Goal: Task Accomplishment & Management: Complete application form

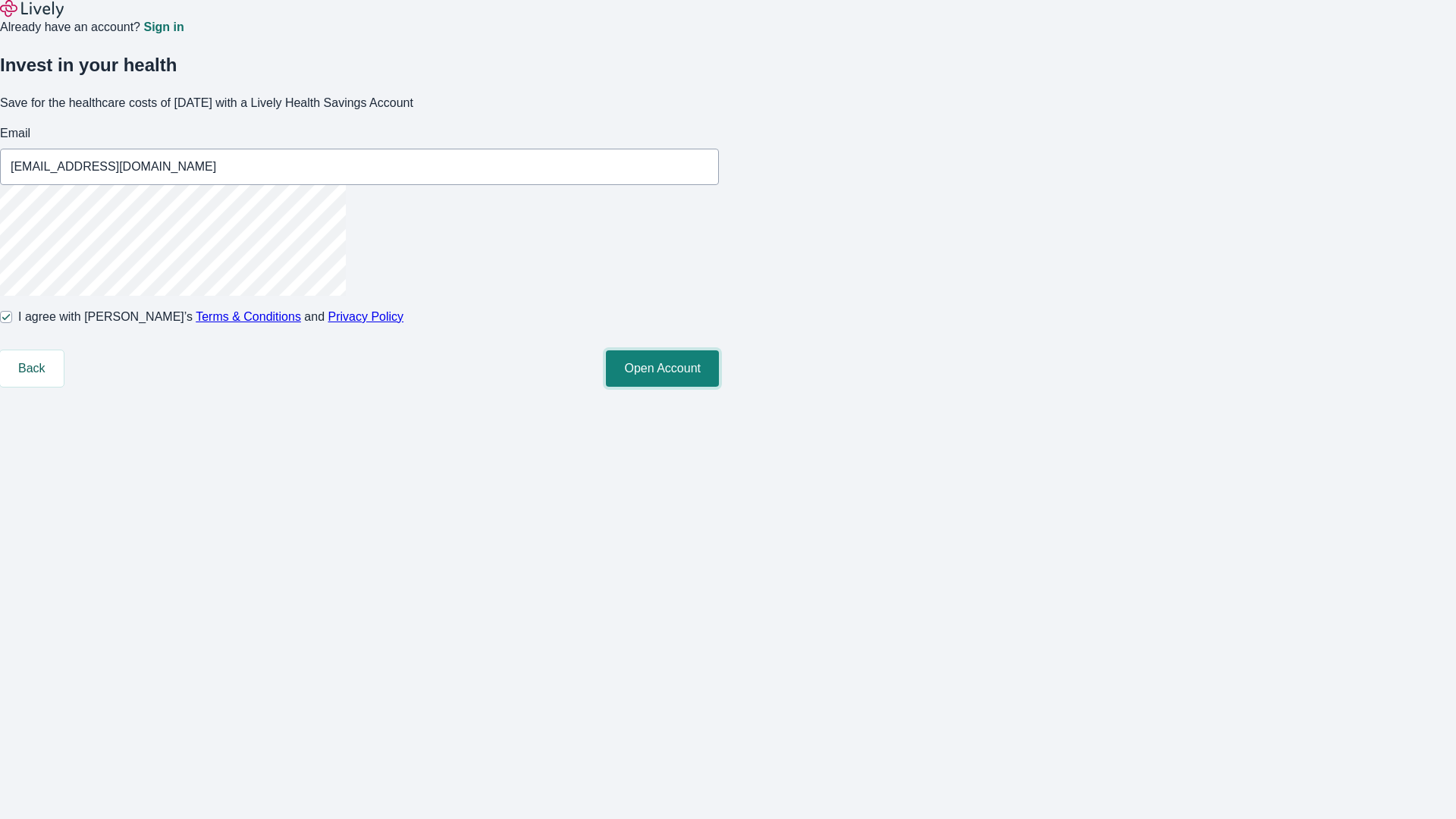
click at [719, 387] on button "Open Account" at bounding box center [662, 369] width 113 height 37
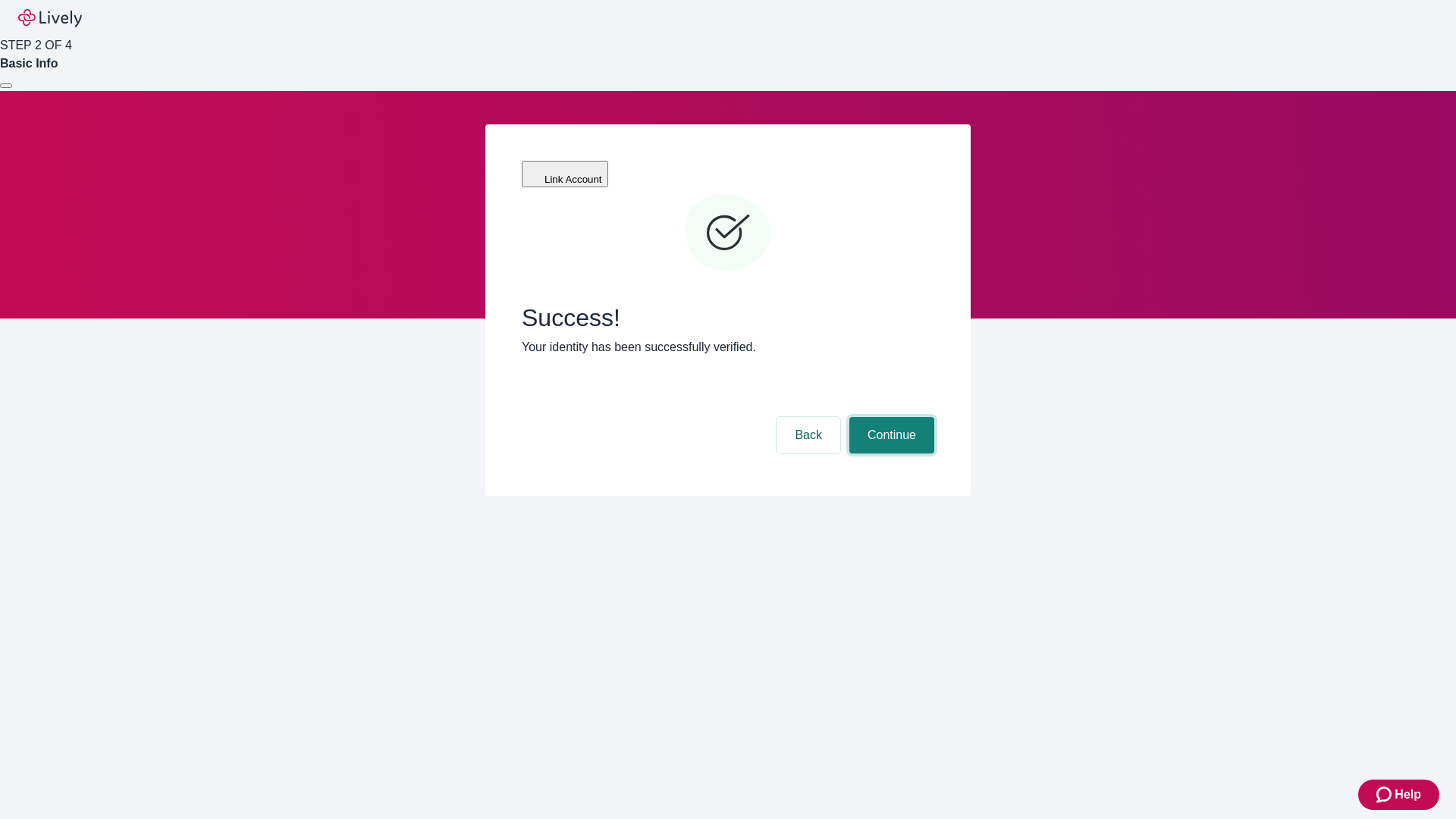
click at [890, 417] on button "Continue" at bounding box center [892, 436] width 85 height 37
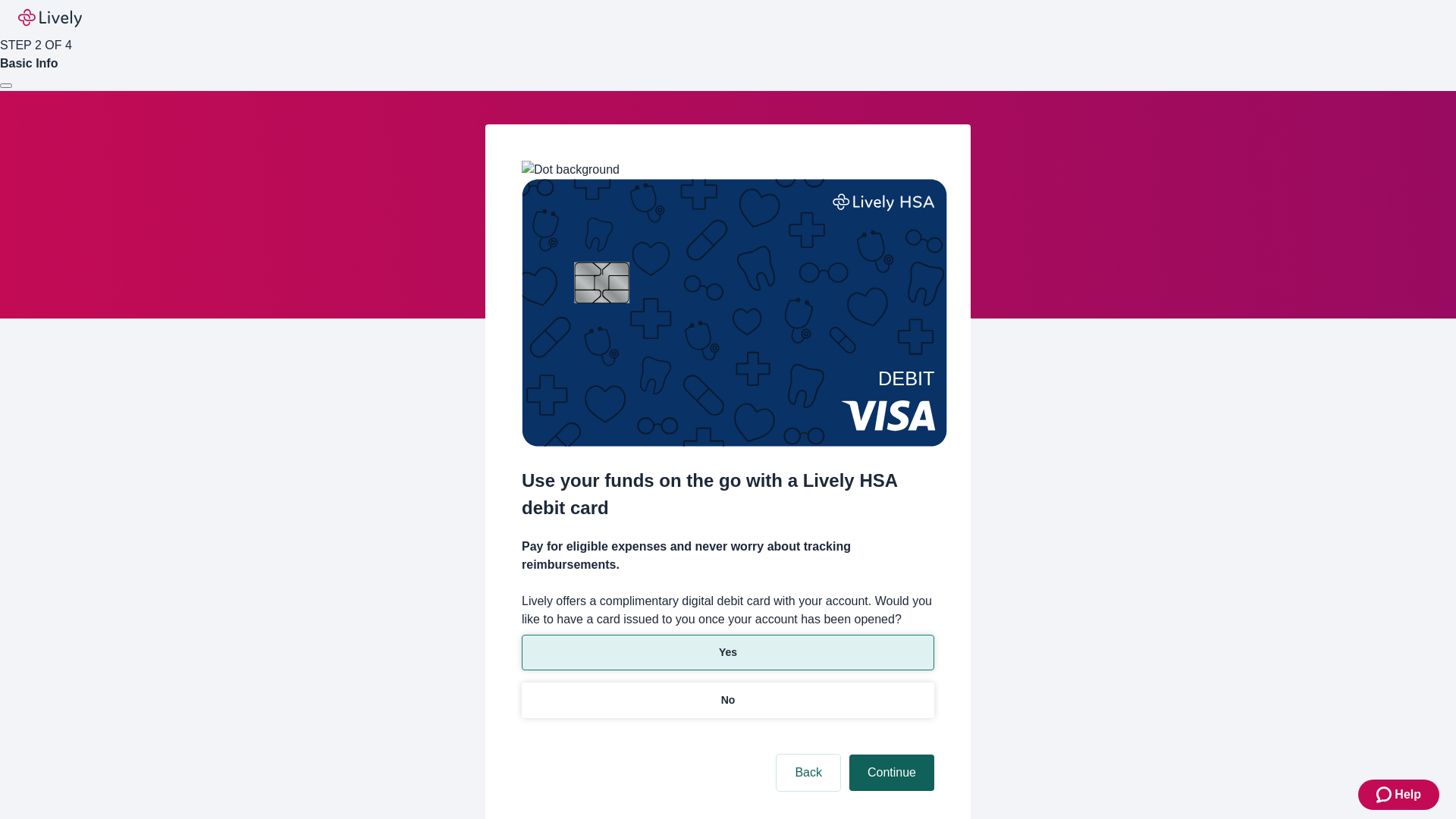
click at [727, 692] on p "No" at bounding box center [728, 700] width 15 height 16
click at [890, 754] on button "Continue" at bounding box center [892, 772] width 85 height 37
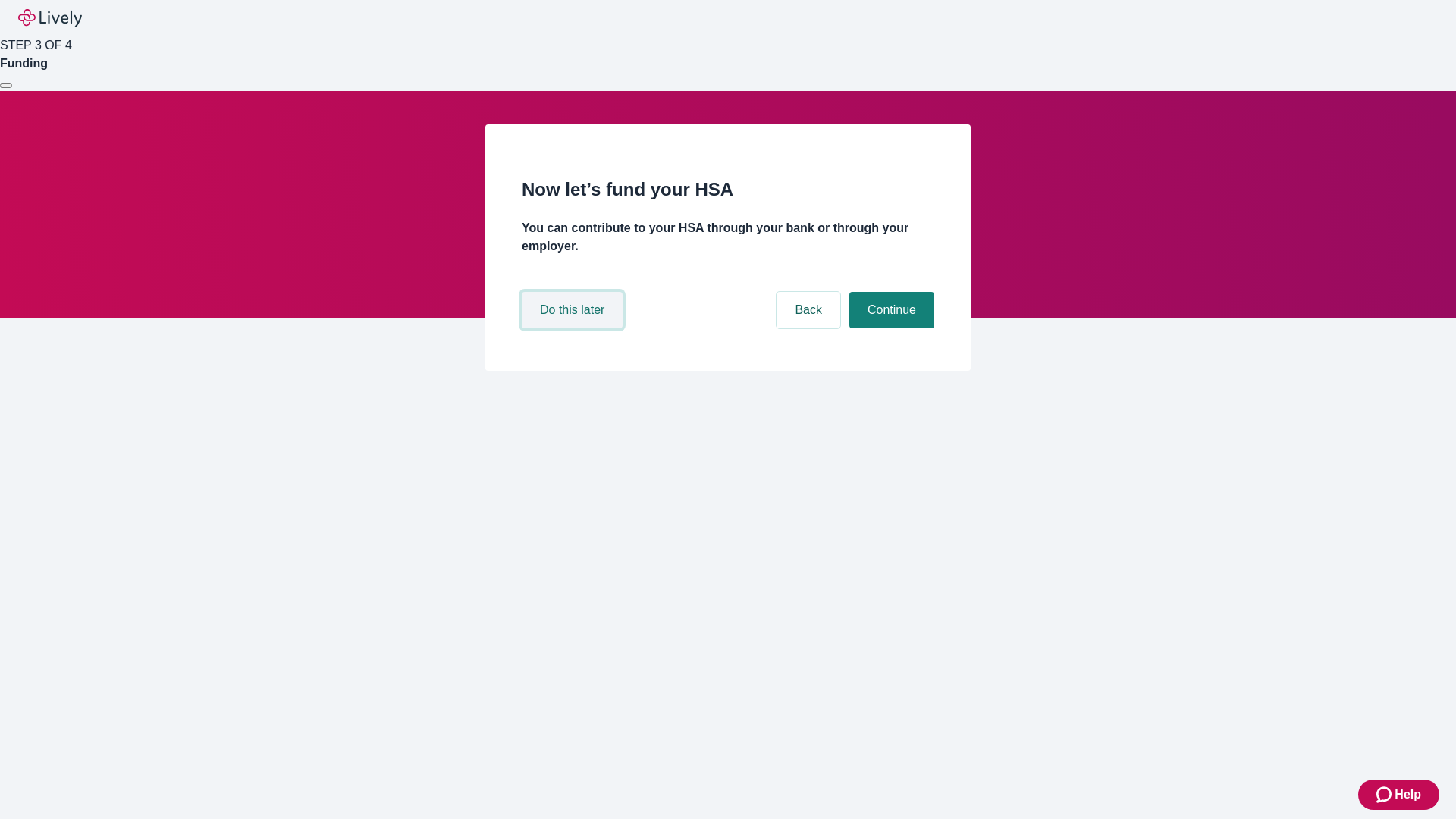
click at [575, 328] on button "Do this later" at bounding box center [573, 311] width 101 height 37
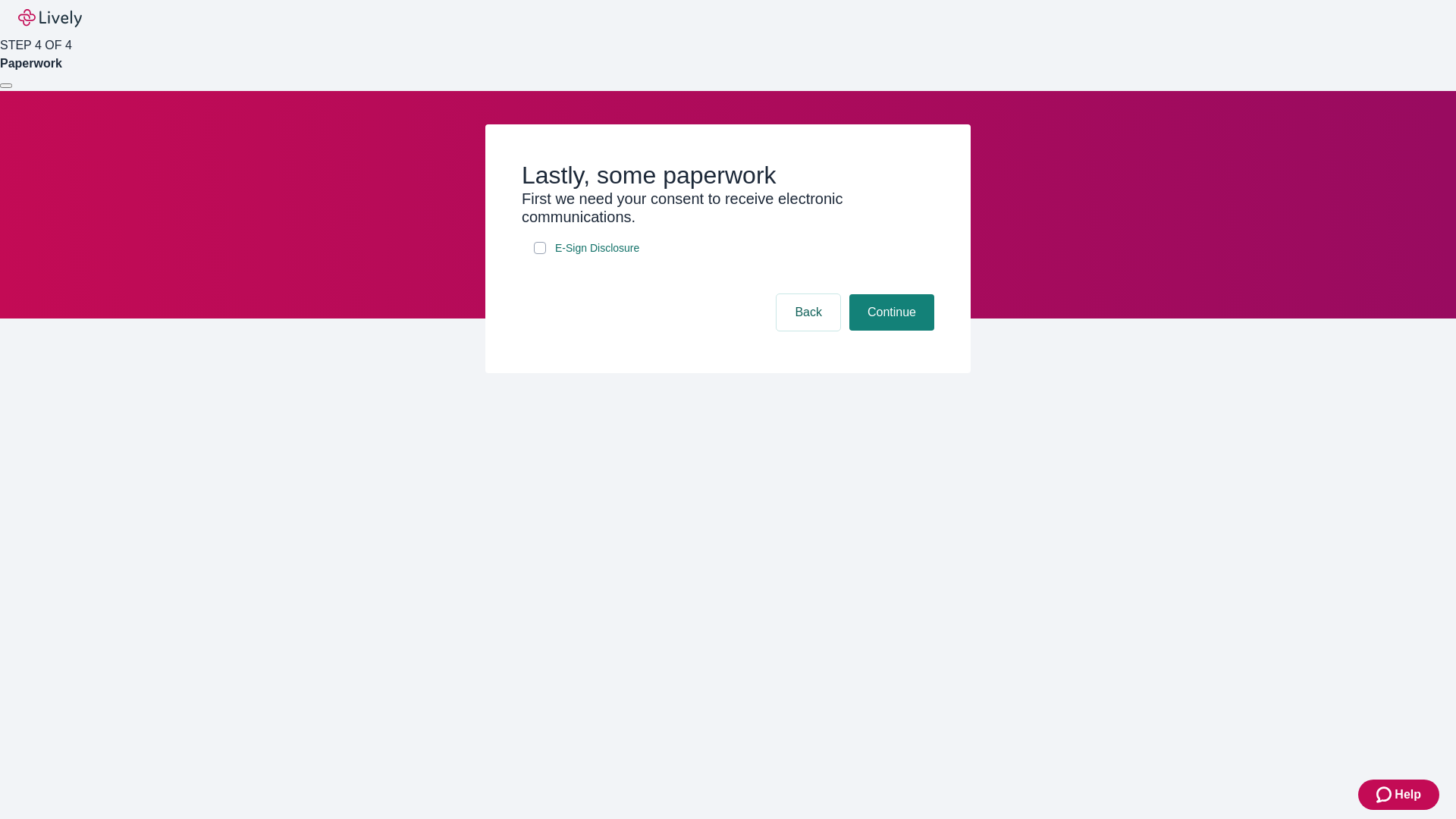
click at [540, 254] on input "E-Sign Disclosure" at bounding box center [540, 247] width 13 height 13
checkbox input "true"
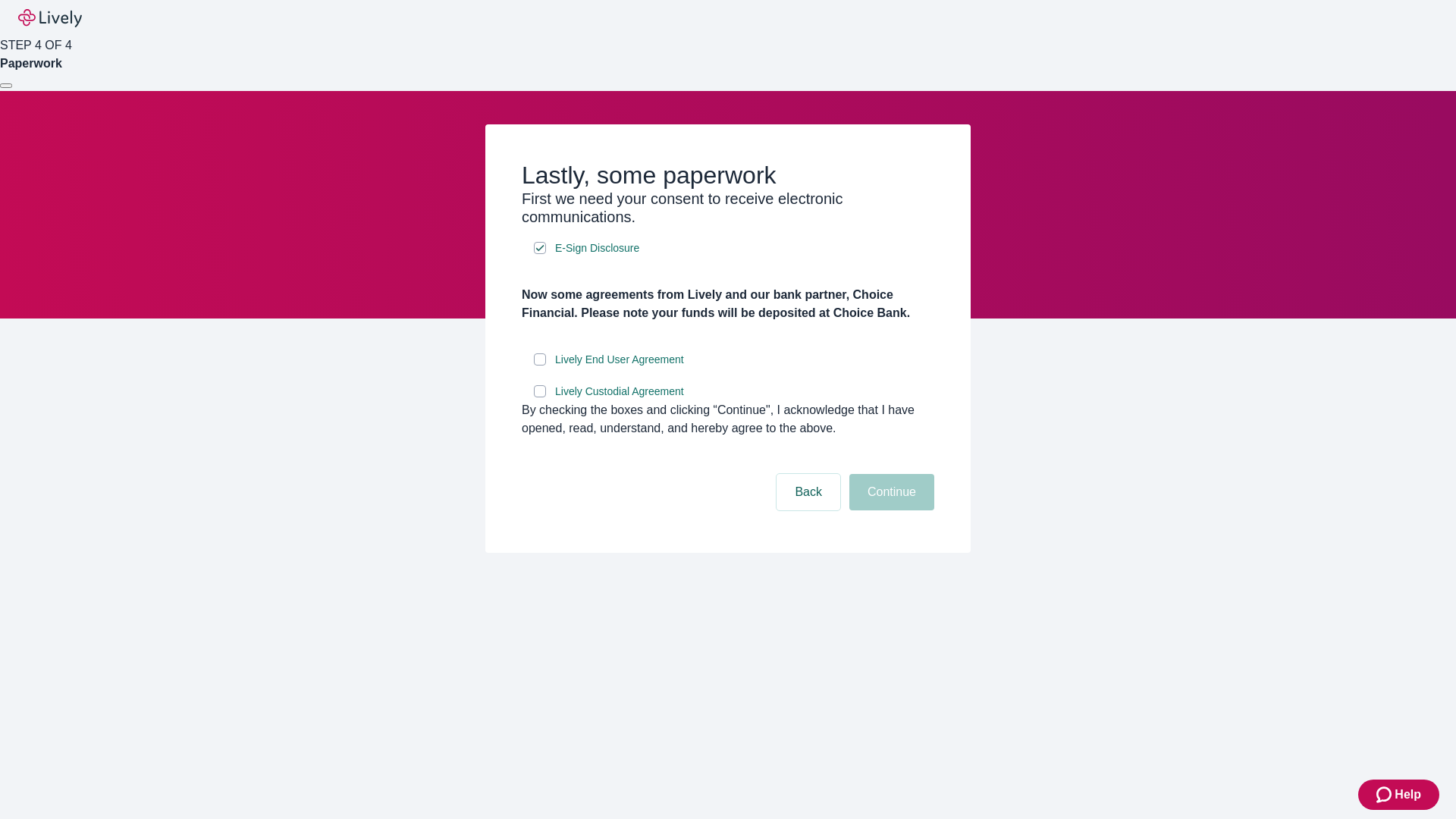
click at [540, 366] on input "Lively End User Agreement" at bounding box center [540, 359] width 13 height 13
checkbox input "true"
click at [540, 397] on input "Lively Custodial Agreement" at bounding box center [540, 391] width 13 height 13
checkbox input "true"
click at [890, 510] on button "Continue" at bounding box center [892, 492] width 85 height 37
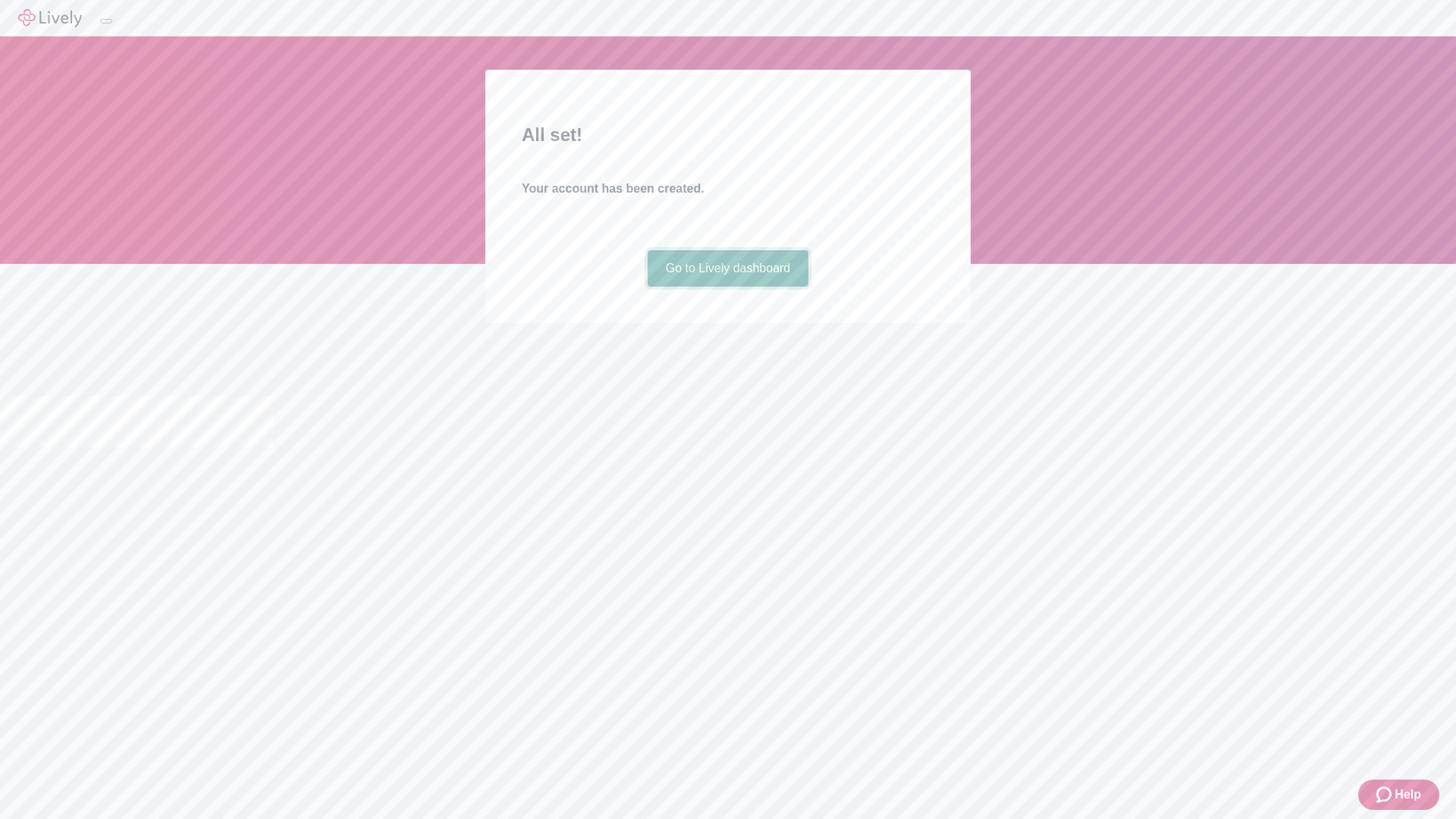
click at [727, 286] on link "Go to Lively dashboard" at bounding box center [728, 269] width 161 height 37
